Goal: Task Accomplishment & Management: Manage account settings

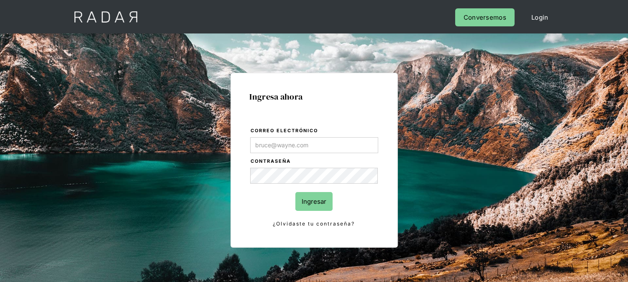
type input "[EMAIL_ADDRESS][DOMAIN_NAME]"
click at [337, 198] on form "Correo electrónico kinta.morioka@monnetpayments.com Contraseña Ingresar ¿Olvida…" at bounding box center [314, 177] width 129 height 102
click at [323, 200] on input "Ingresar" at bounding box center [313, 201] width 37 height 19
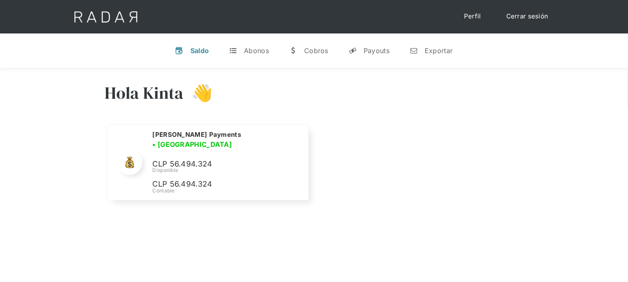
click at [508, 17] on link "Cerrar sesión" at bounding box center [527, 16] width 59 height 16
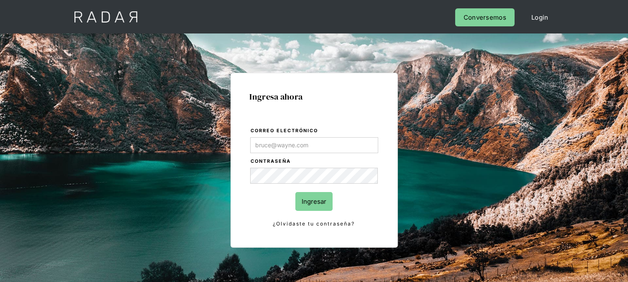
type input "[EMAIL_ADDRESS][DOMAIN_NAME]"
click at [314, 201] on input "Ingresar" at bounding box center [313, 201] width 37 height 19
